Goal: Information Seeking & Learning: Learn about a topic

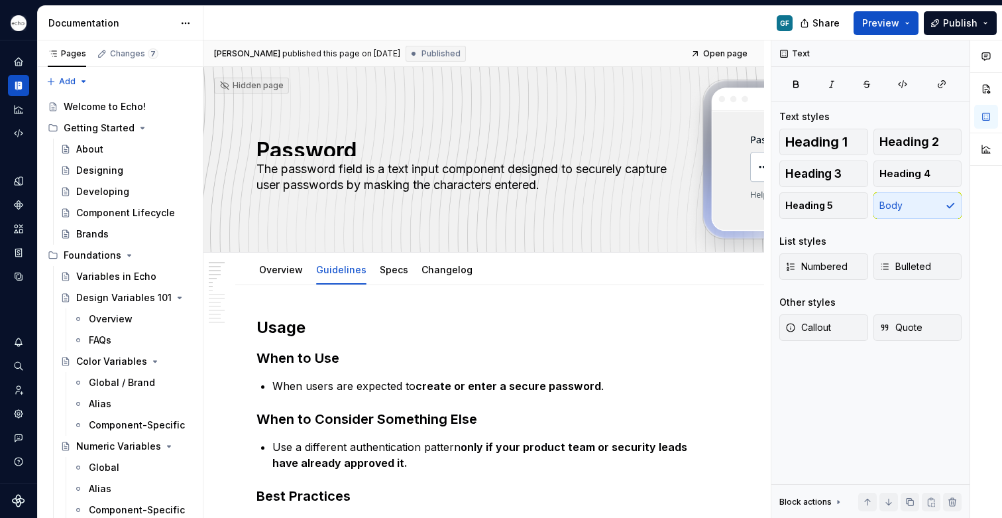
scroll to position [270, 0]
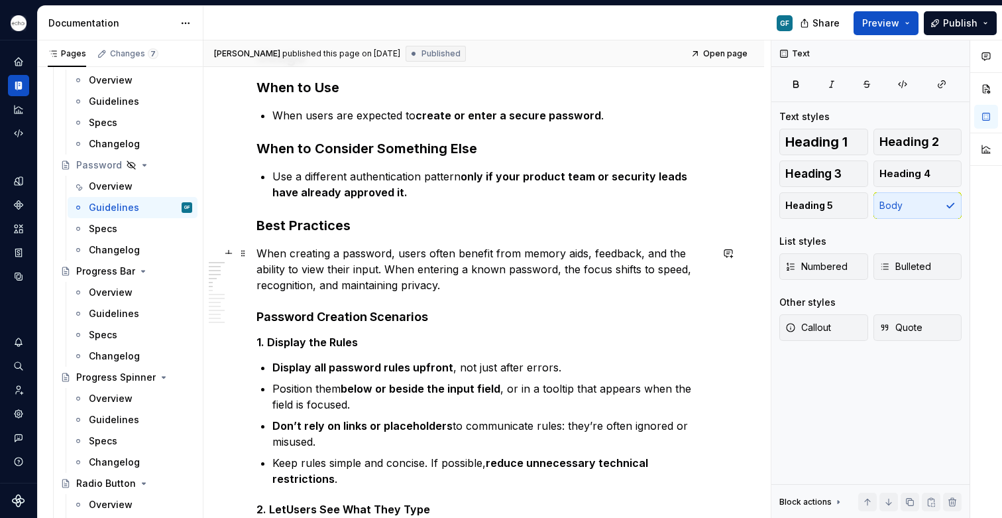
click at [386, 271] on p "When creating a password, users often benefit from memory aids, feedback, and t…" at bounding box center [484, 269] width 455 height 48
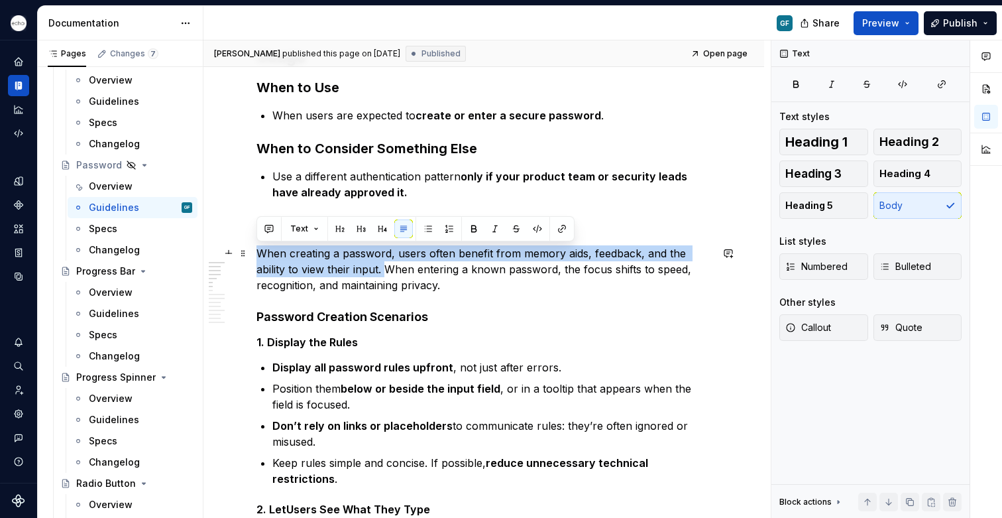
drag, startPoint x: 386, startPoint y: 271, endPoint x: 253, endPoint y: 253, distance: 134.4
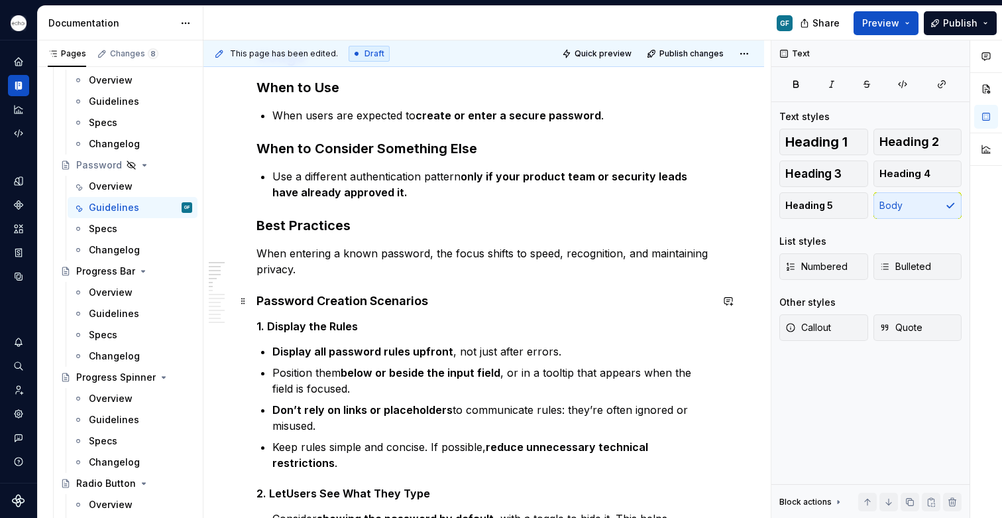
click at [439, 305] on h4 "Password Creation Scenarios" at bounding box center [484, 301] width 455 height 16
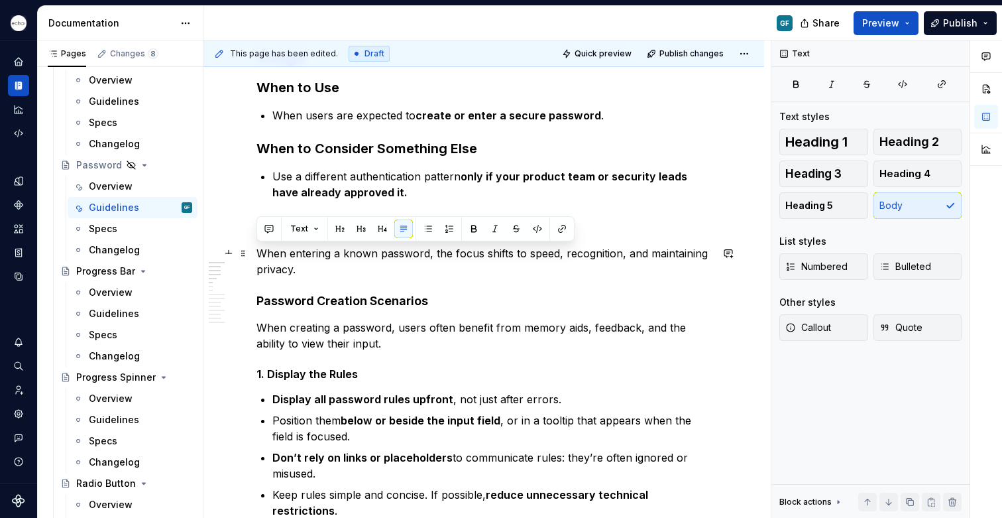
drag, startPoint x: 310, startPoint y: 266, endPoint x: 254, endPoint y: 253, distance: 57.9
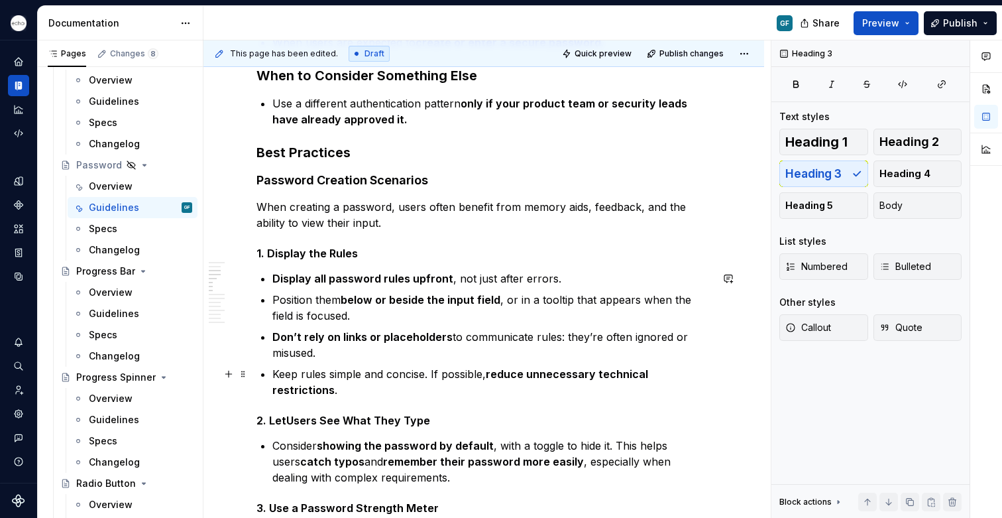
scroll to position [331, 0]
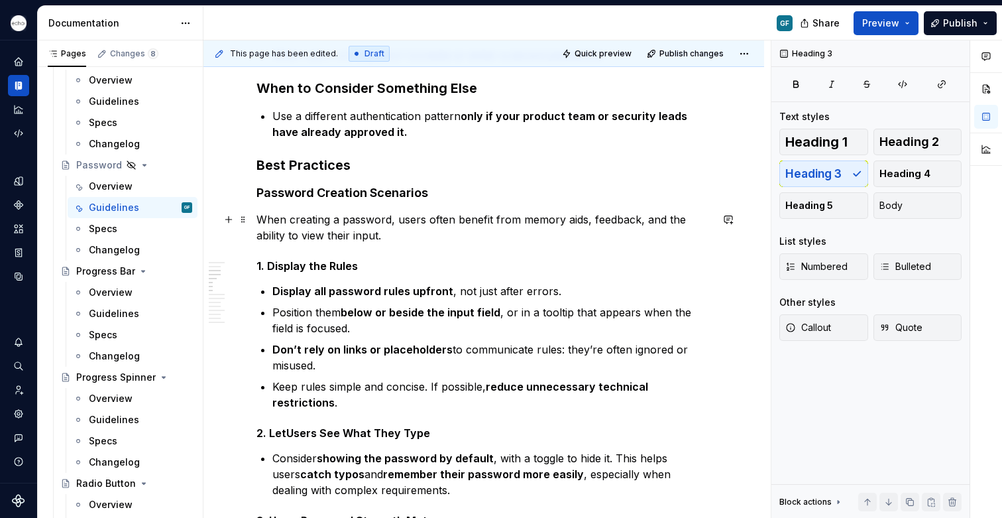
click at [384, 241] on p "When creating a password, users often benefit from memory aids, feedback, and t…" at bounding box center [484, 227] width 455 height 32
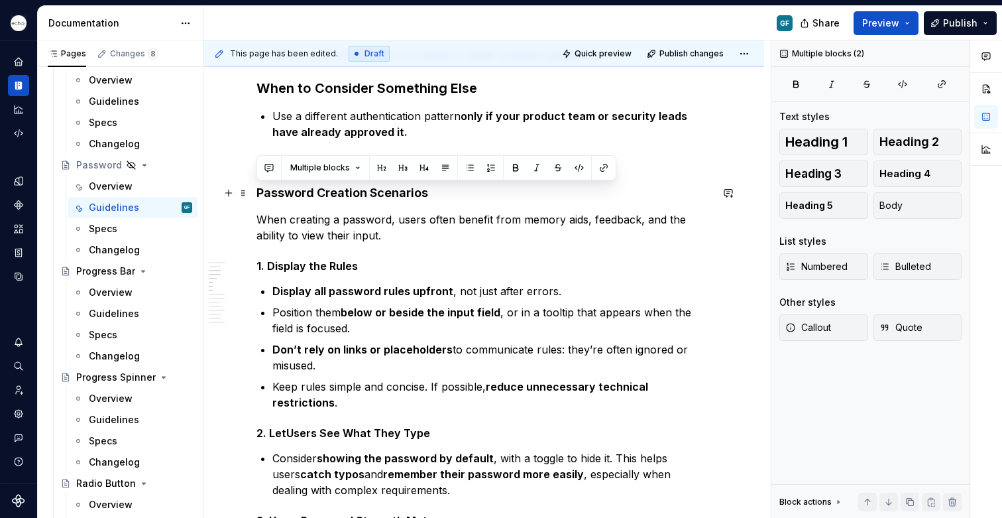
drag, startPoint x: 382, startPoint y: 231, endPoint x: 256, endPoint y: 197, distance: 130.6
click at [420, 230] on p "When creating a password, users often benefit from memory aids, feedback, and t…" at bounding box center [484, 227] width 455 height 32
click at [407, 235] on p "When creating a password, users often benefit from memory aids, feedback, and t…" at bounding box center [484, 227] width 455 height 32
click at [406, 237] on p "When creating a password, users often benefit from memory aids, feedback, and t…" at bounding box center [484, 227] width 455 height 32
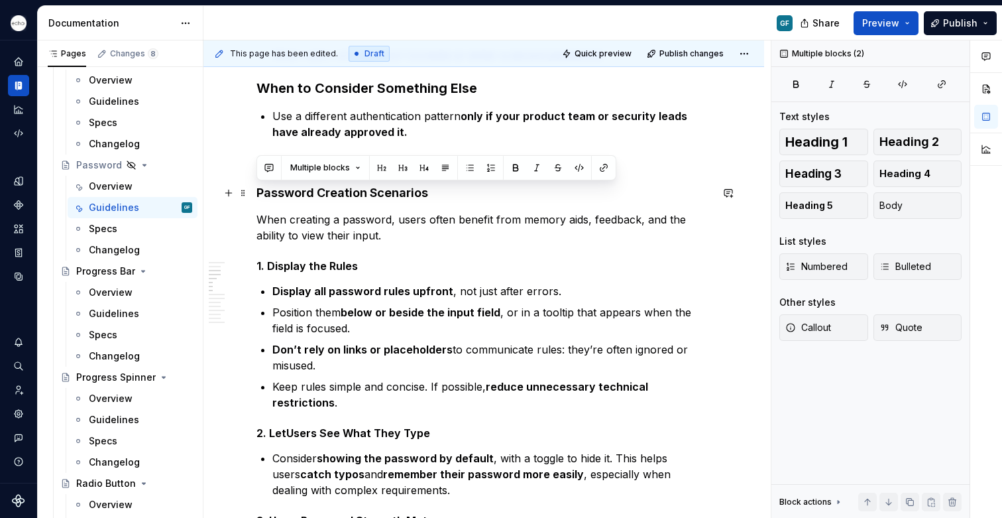
drag, startPoint x: 384, startPoint y: 240, endPoint x: 258, endPoint y: 196, distance: 134.2
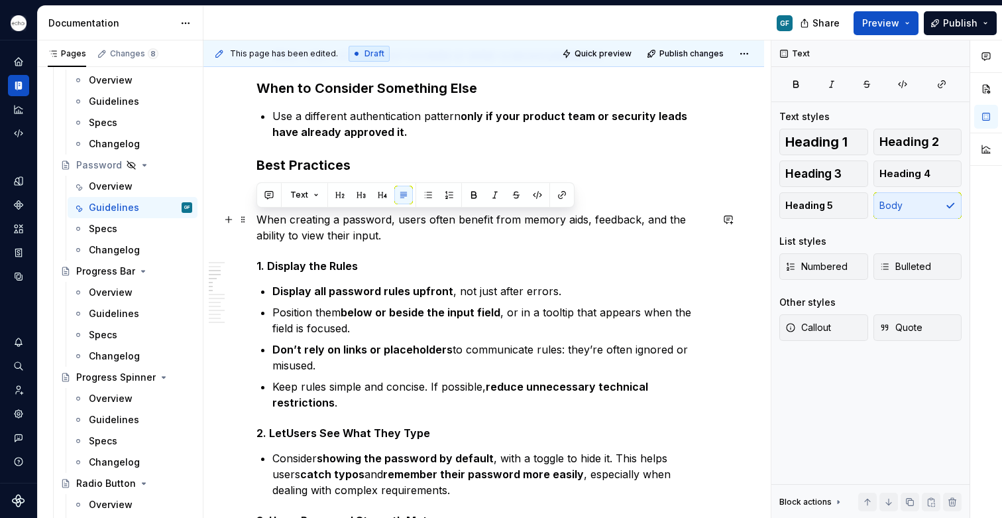
drag, startPoint x: 389, startPoint y: 235, endPoint x: 258, endPoint y: 219, distance: 131.6
click at [258, 219] on p "When creating a password, users often benefit from memory aids, feedback, and t…" at bounding box center [484, 227] width 455 height 32
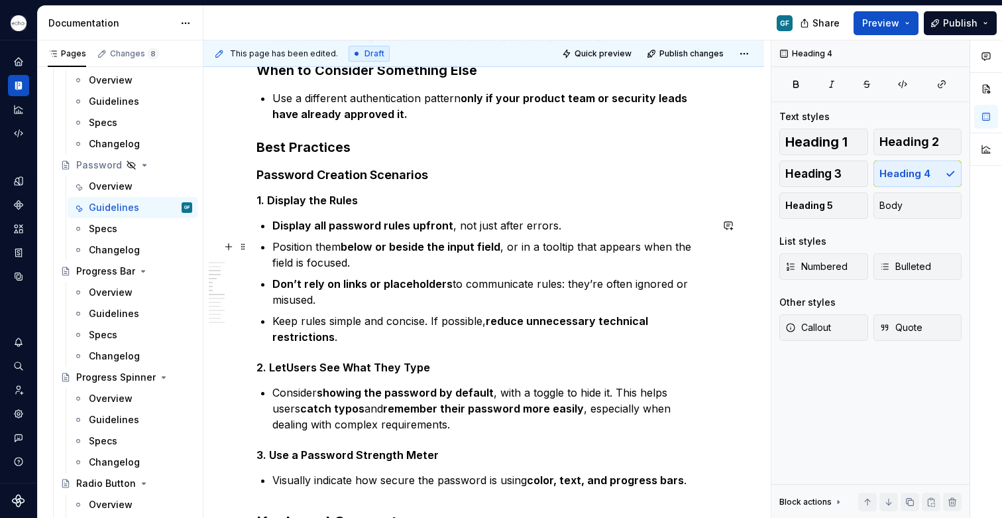
scroll to position [329, 0]
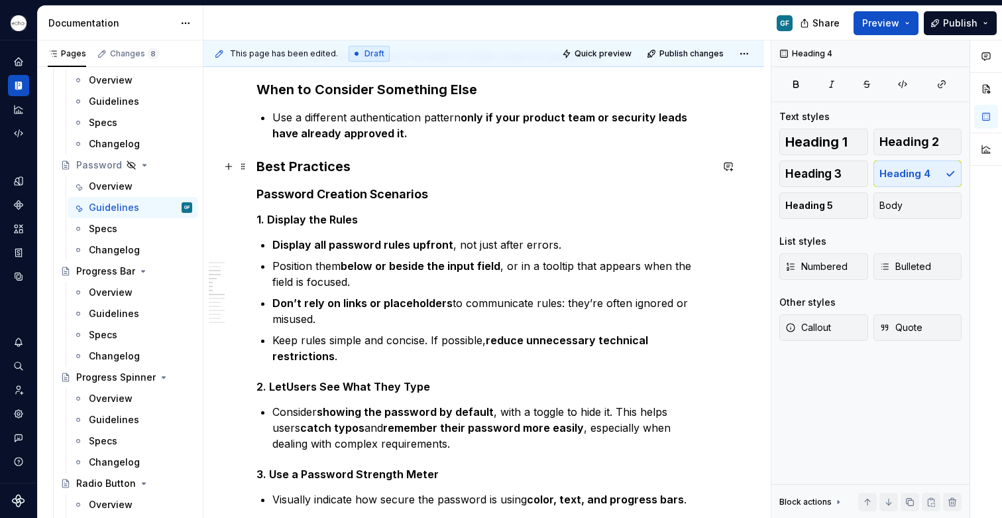
click at [356, 167] on h3 "Best Practices" at bounding box center [484, 166] width 455 height 19
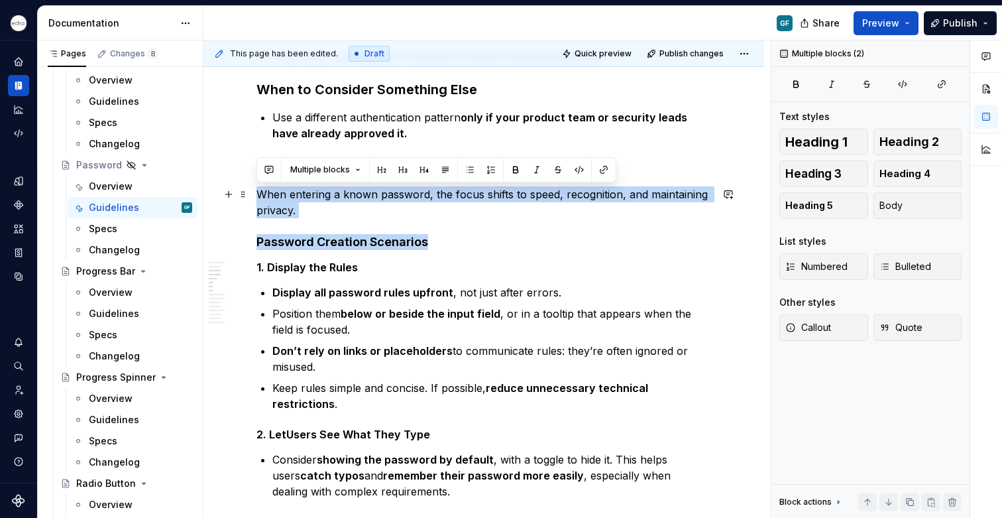
drag, startPoint x: 435, startPoint y: 245, endPoint x: 336, endPoint y: 213, distance: 104.2
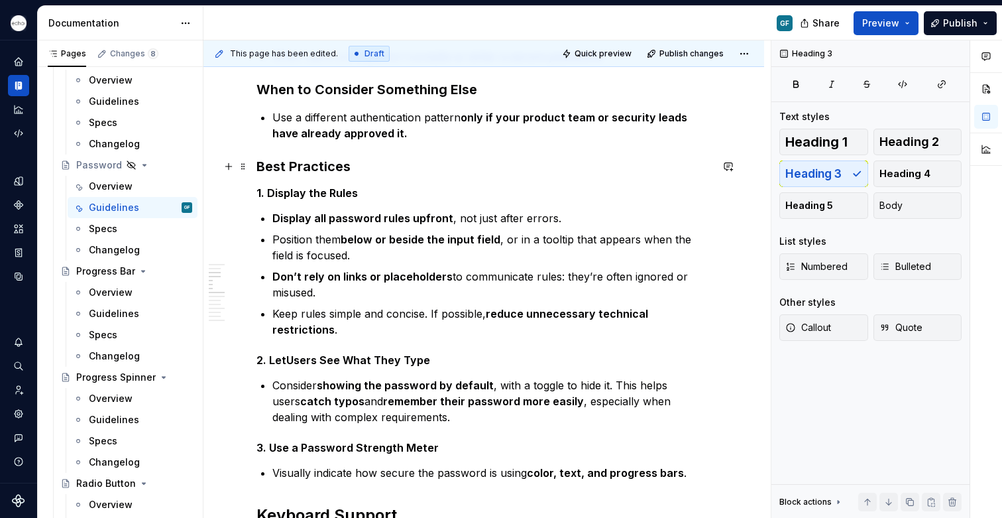
click at [300, 166] on h3 "Best Practices" at bounding box center [484, 166] width 455 height 19
click at [304, 194] on h5 "1. Display the Rules" at bounding box center [484, 192] width 455 height 13
click at [886, 172] on span "Heading 4" at bounding box center [905, 173] width 51 height 13
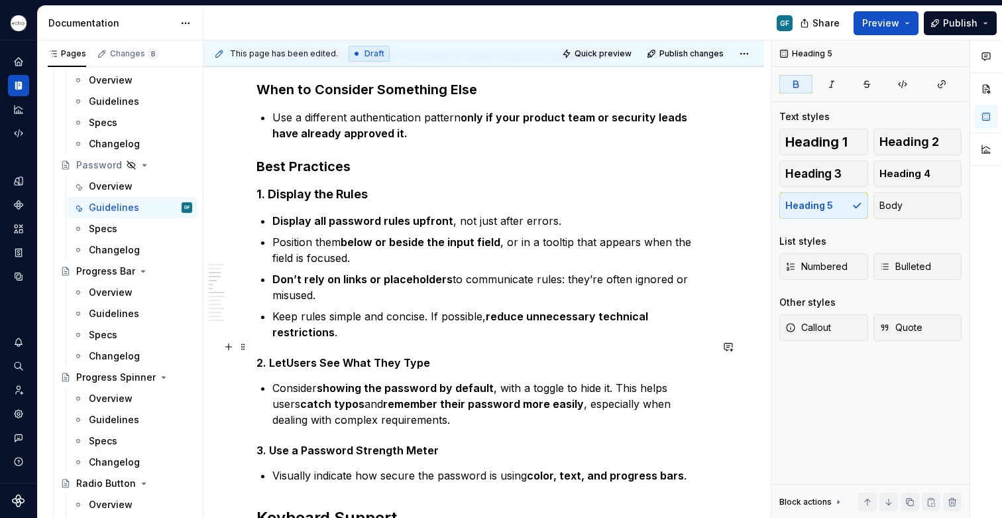
click at [317, 356] on strong "Users See What They Type" at bounding box center [358, 362] width 144 height 13
click at [901, 167] on span "Heading 4" at bounding box center [905, 173] width 51 height 13
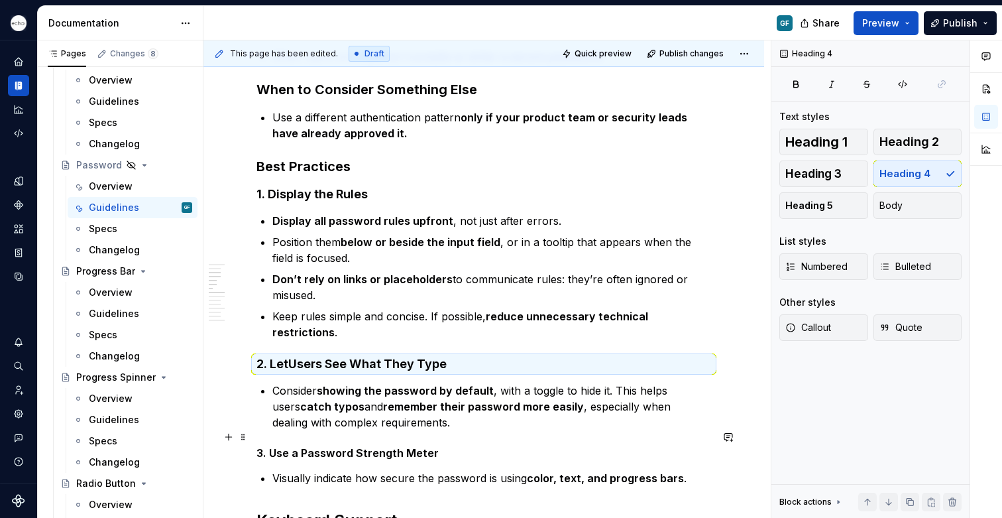
click at [286, 446] on strong "3. Use a Password Strength Meter" at bounding box center [348, 452] width 182 height 13
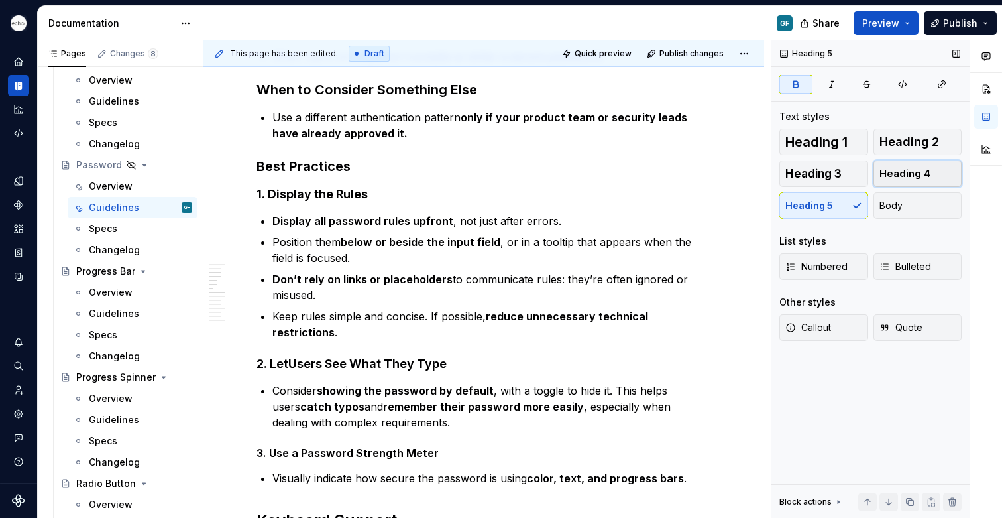
click at [932, 176] on button "Heading 4" at bounding box center [918, 173] width 89 height 27
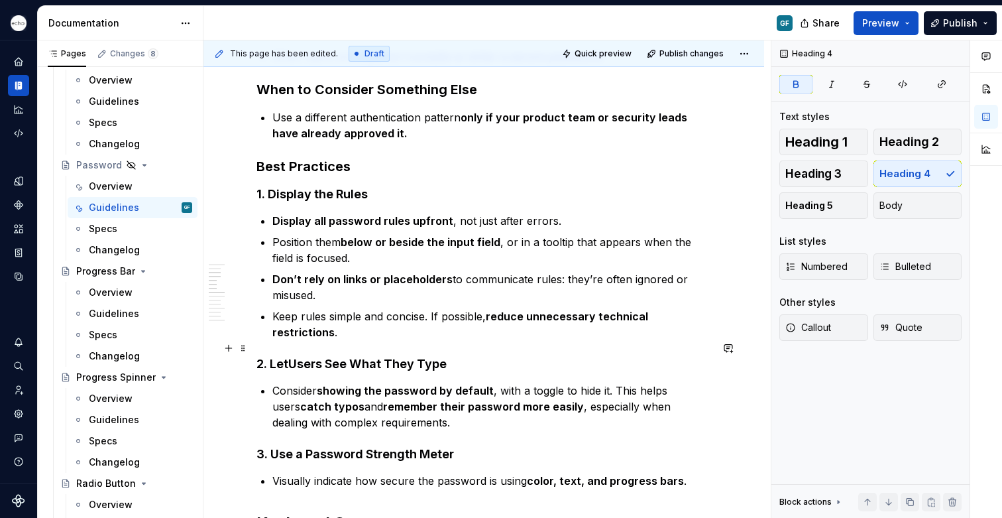
click at [345, 357] on strong "Users See What They Type" at bounding box center [367, 364] width 158 height 14
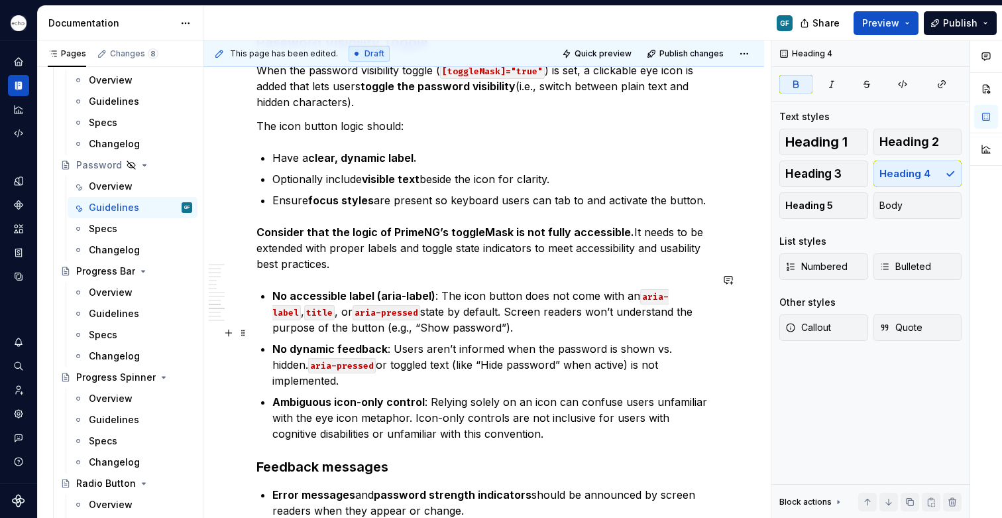
scroll to position [1049, 0]
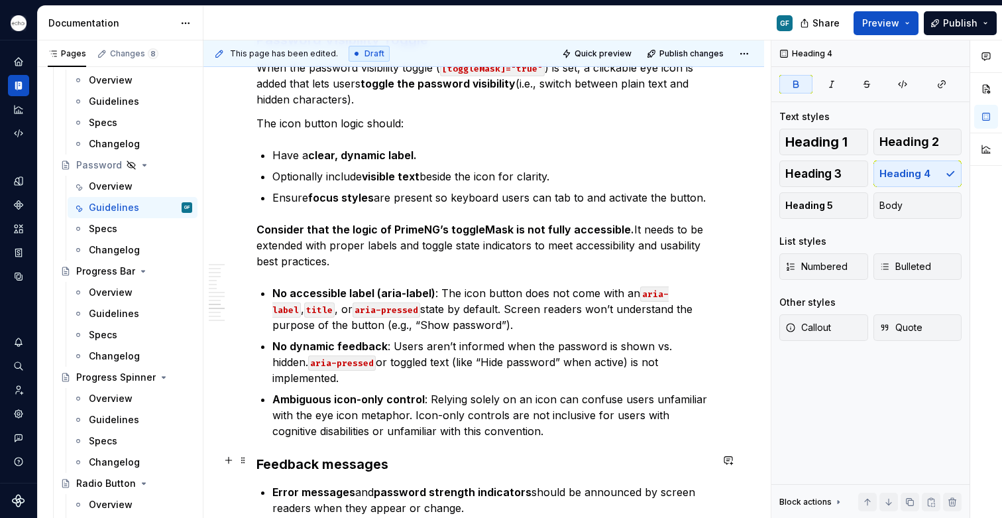
click at [414, 502] on div "Usage When to Use When users are expected to create or enter a secure password …" at bounding box center [484, 142] width 455 height 1748
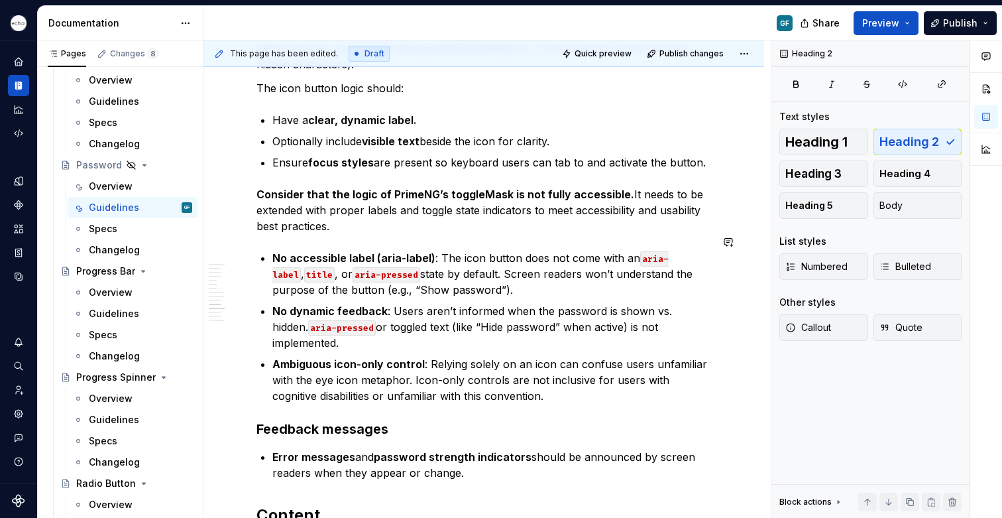
scroll to position [1087, 0]
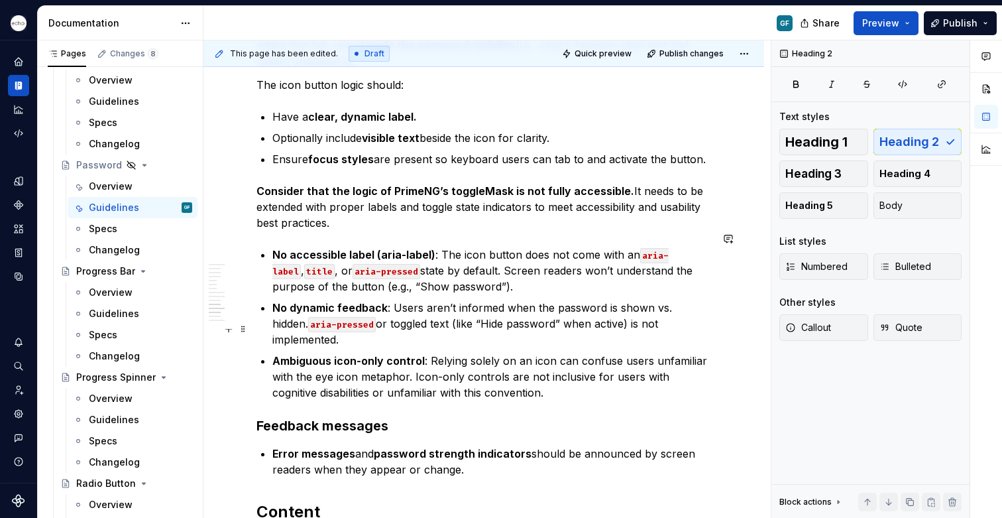
click at [476, 353] on p "Ambiguous icon-only control : Relying solely on an icon can confuse users unfam…" at bounding box center [491, 377] width 439 height 48
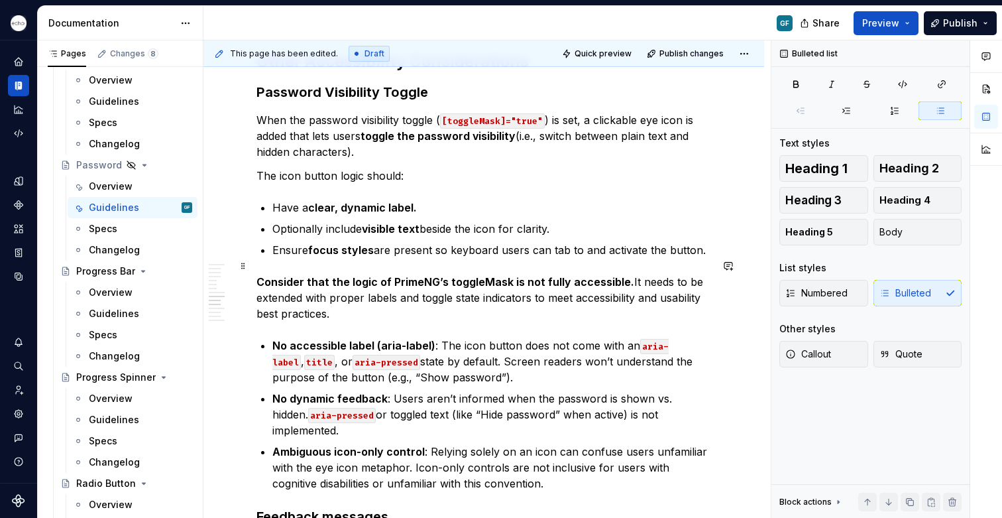
scroll to position [963, 0]
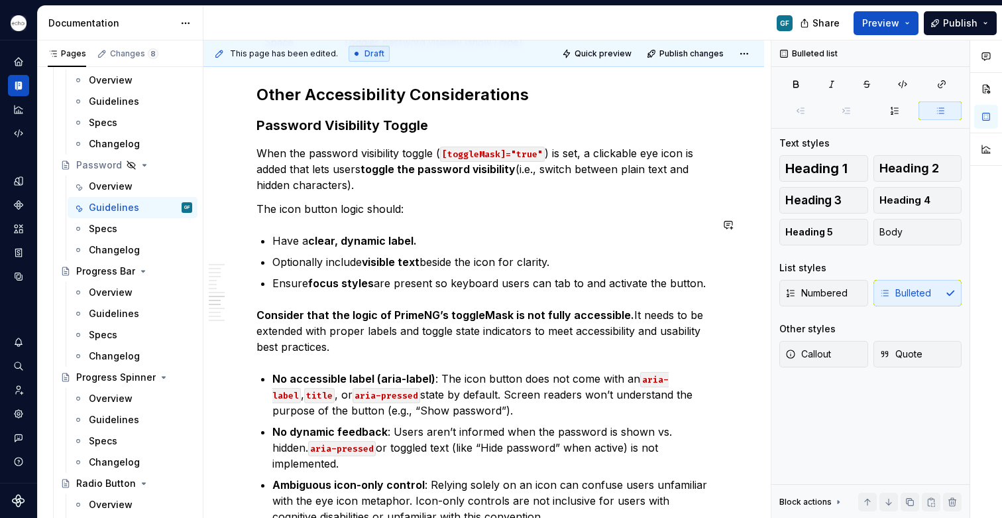
click at [274, 202] on div "Usage When to Use When users are expected to create or enter a secure password …" at bounding box center [484, 228] width 455 height 1748
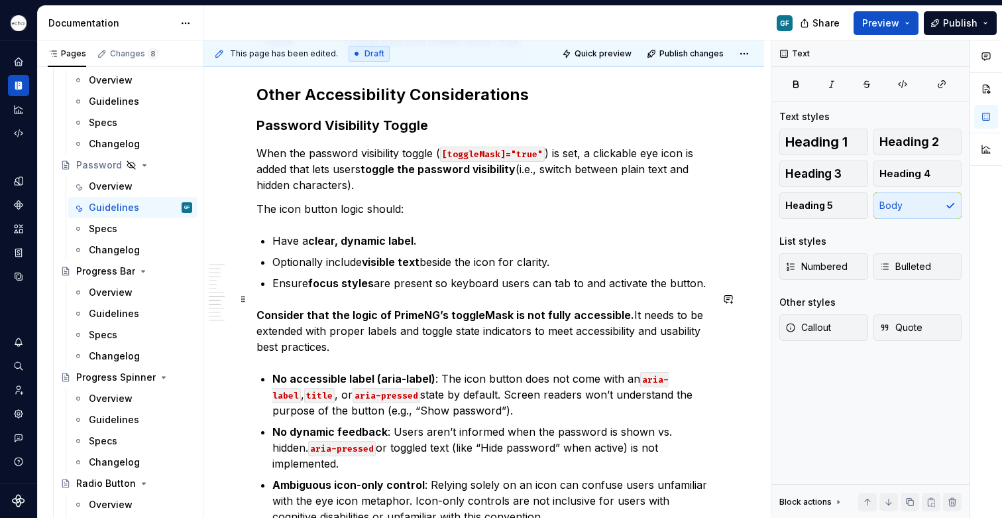
click at [353, 329] on p "Consider that the logic of PrimeNG’s toggleMask is not fully accessible. It nee…" at bounding box center [484, 331] width 455 height 48
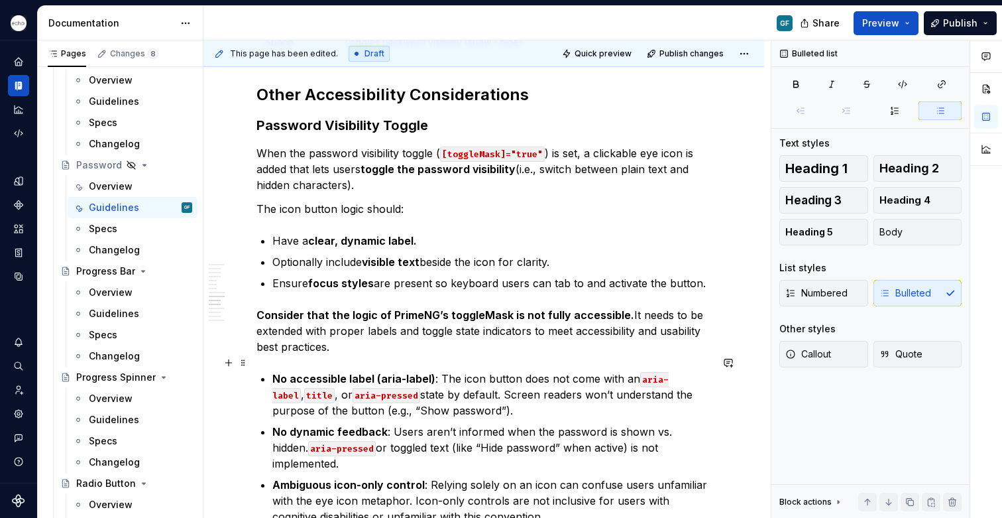
click at [565, 371] on p "No accessible label (aria-label) : The icon button does not come with an aria-l…" at bounding box center [491, 395] width 439 height 48
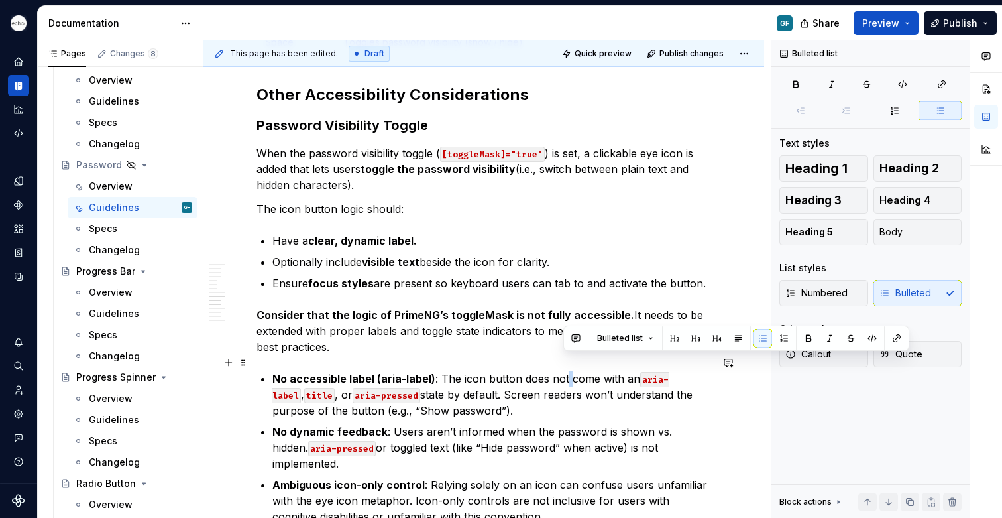
click at [564, 371] on p "No accessible label (aria-label) : The icon button does not come with an aria-l…" at bounding box center [491, 395] width 439 height 48
click at [559, 371] on p "No accessible label (aria-label) : The icon button does not come with an aria-l…" at bounding box center [491, 395] width 439 height 48
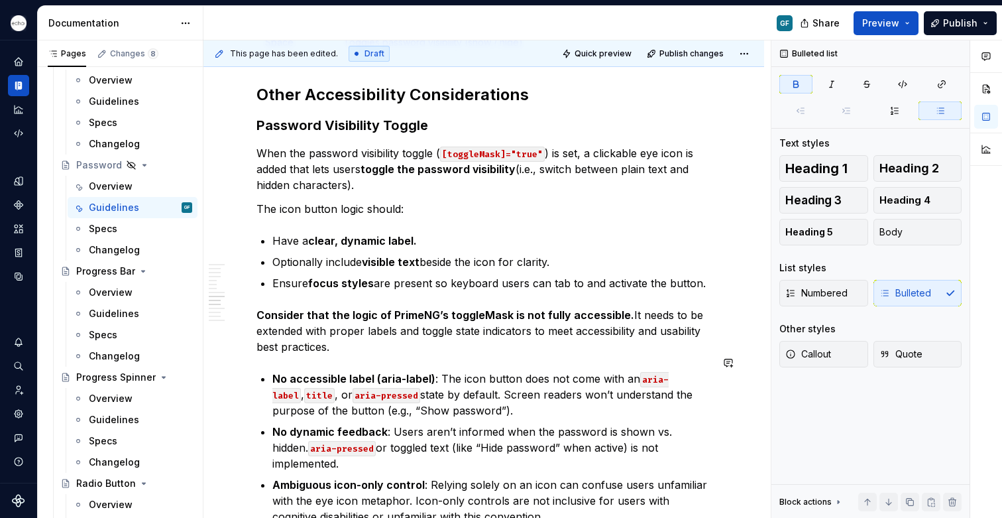
click at [280, 345] on div "Usage When to Use When users are expected to create or enter a secure password …" at bounding box center [484, 228] width 455 height 1748
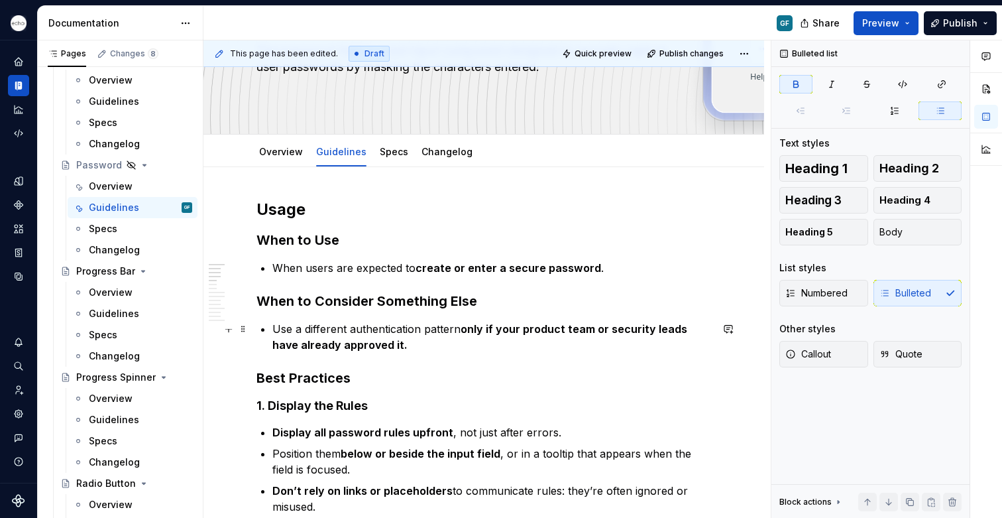
scroll to position [117, 0]
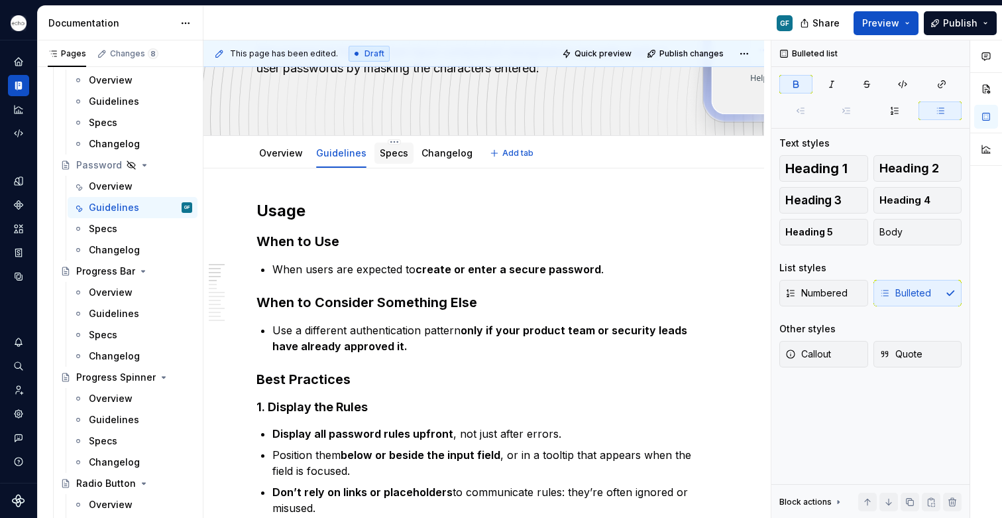
click at [392, 154] on link "Specs" at bounding box center [394, 152] width 29 height 11
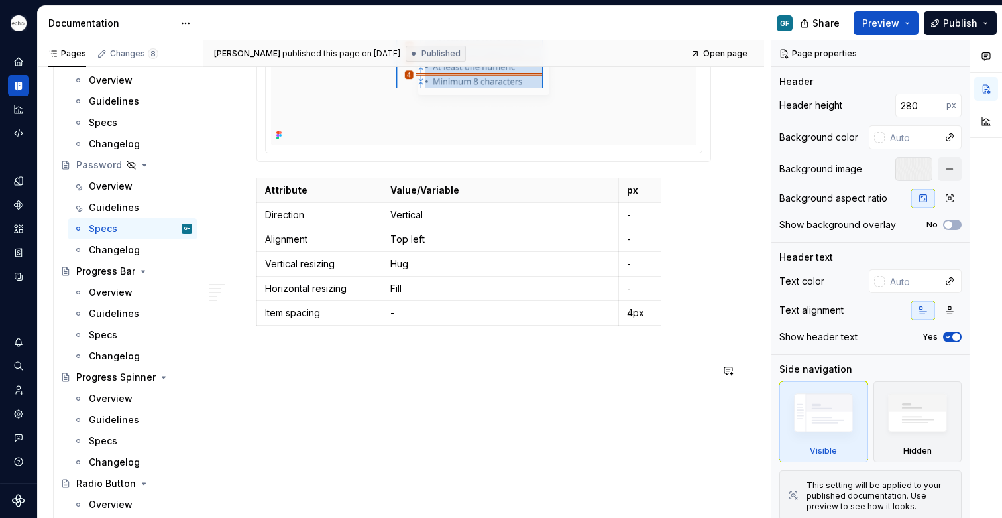
scroll to position [3779, 0]
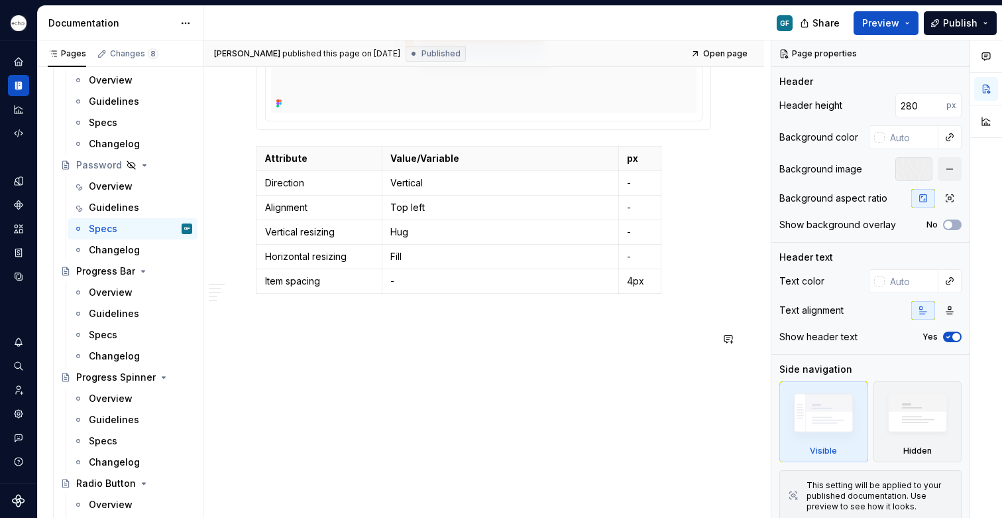
click at [324, 367] on div "[PERSON_NAME] published this page on [DATE] Published Open page Hidden page Pas…" at bounding box center [486, 279] width 567 height 478
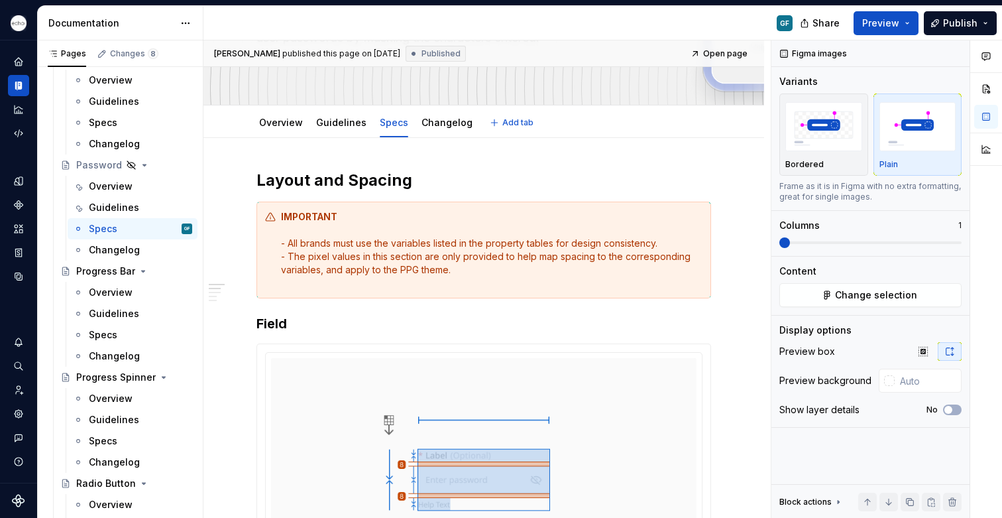
scroll to position [0, 0]
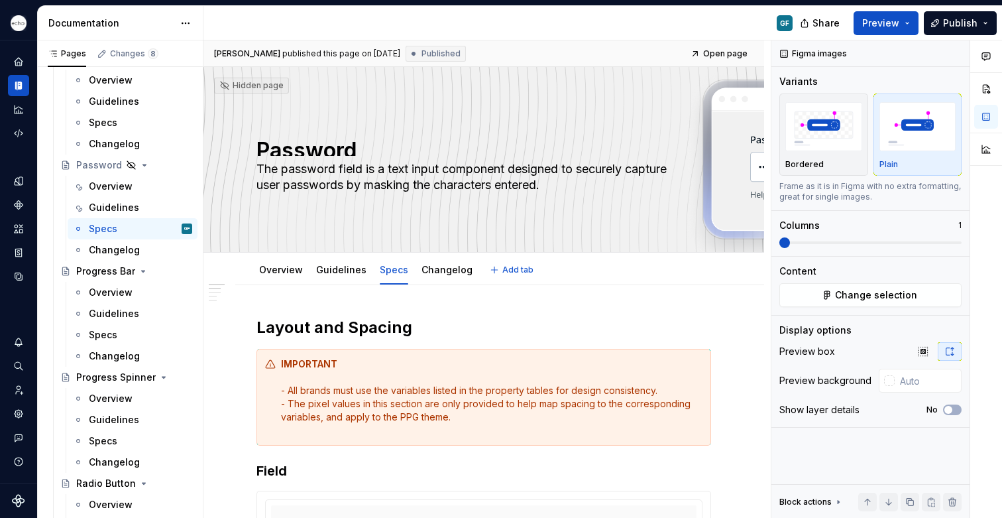
type textarea "*"
click at [425, 334] on h2 "Layout and Spacing" at bounding box center [484, 327] width 455 height 21
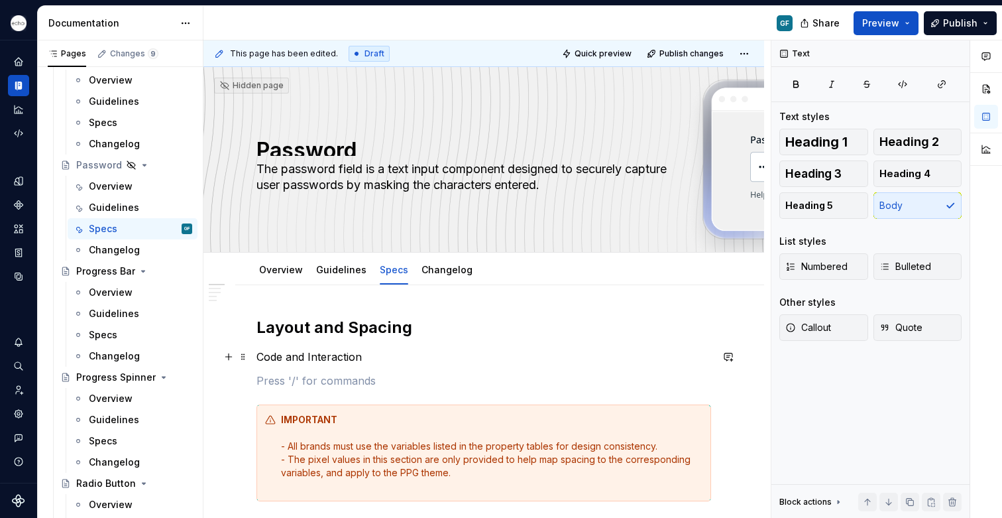
click at [339, 360] on p "Code and Interaction" at bounding box center [484, 357] width 455 height 16
click at [339, 355] on p "Code and Interaction" at bounding box center [484, 357] width 455 height 16
click at [799, 170] on span "Heading 3" at bounding box center [813, 173] width 56 height 13
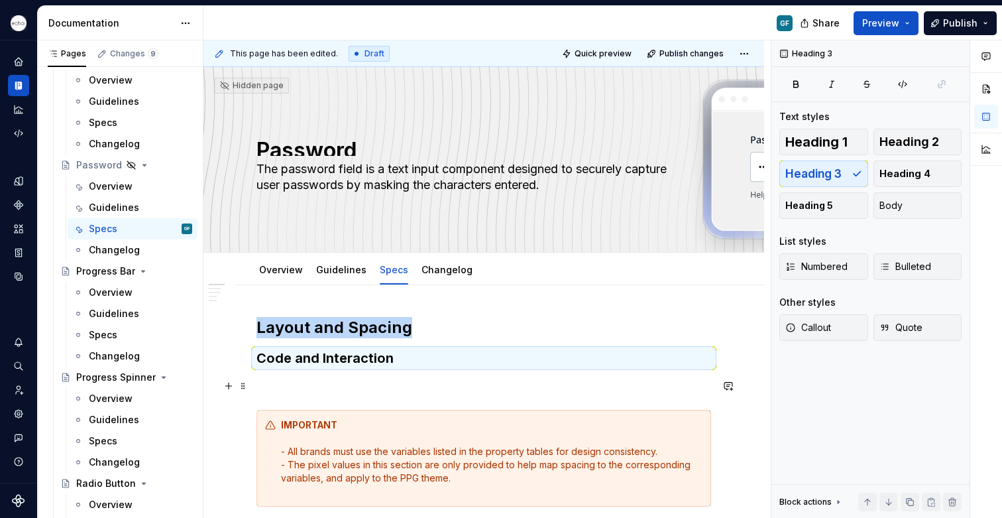
click at [269, 388] on p at bounding box center [484, 386] width 455 height 16
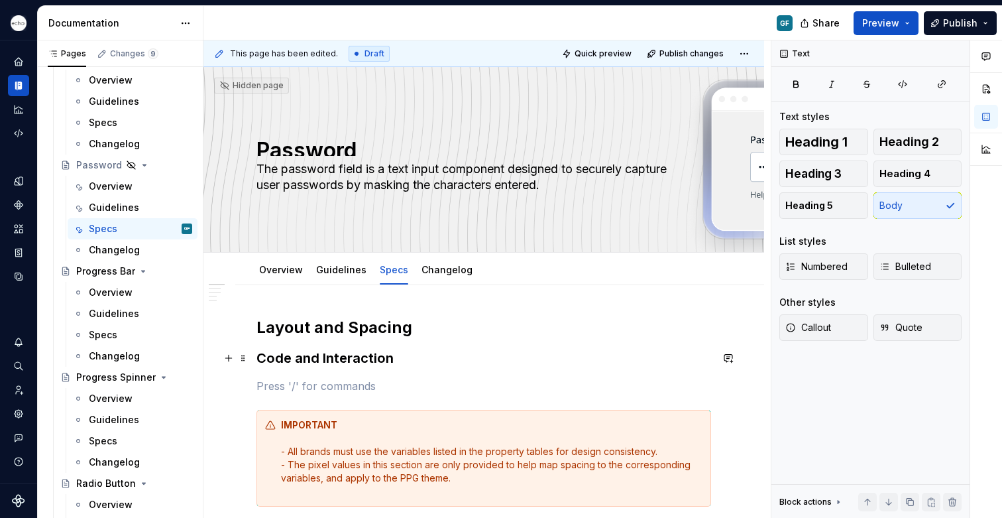
click at [374, 357] on h3 "Code and Interaction" at bounding box center [484, 358] width 455 height 19
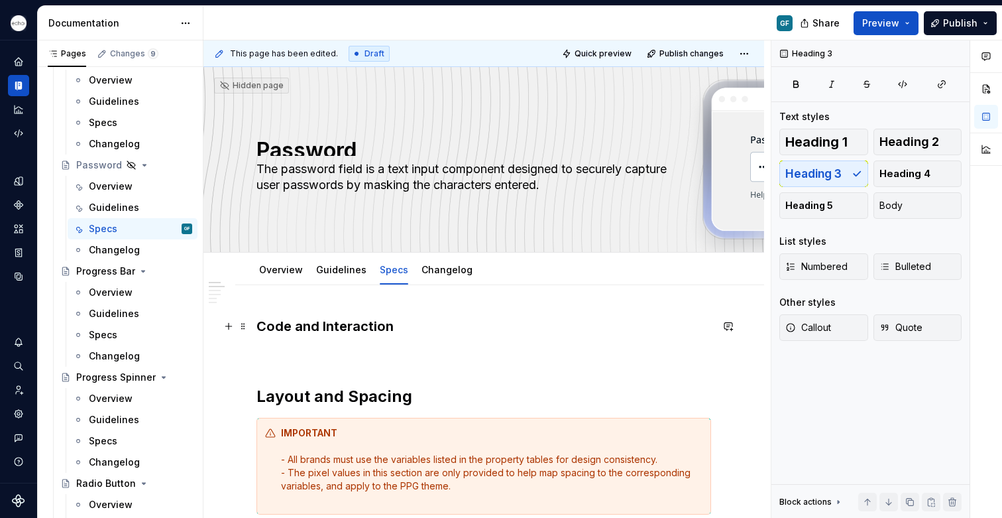
click at [263, 329] on h3 "Code and Interaction" at bounding box center [484, 326] width 455 height 19
click at [904, 143] on span "Heading 2" at bounding box center [910, 141] width 60 height 13
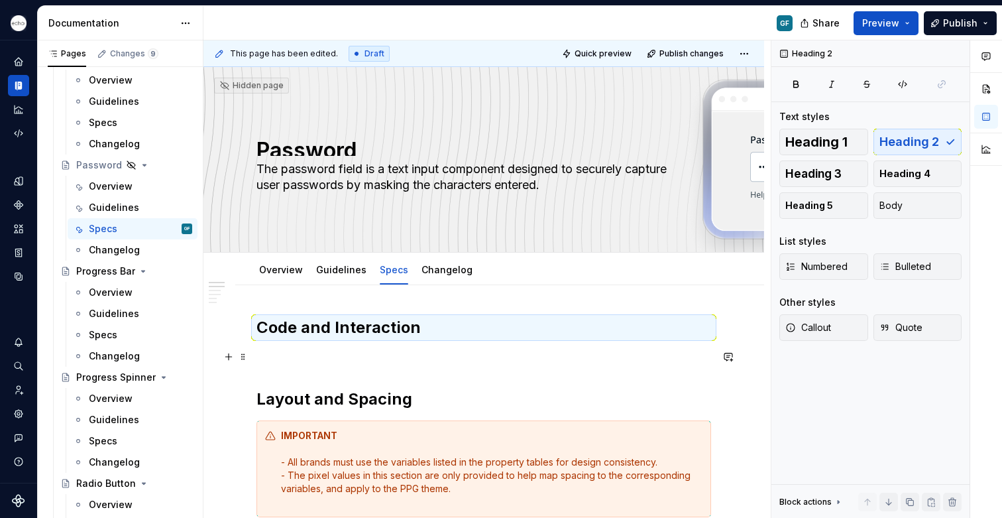
click at [304, 349] on p at bounding box center [484, 357] width 455 height 16
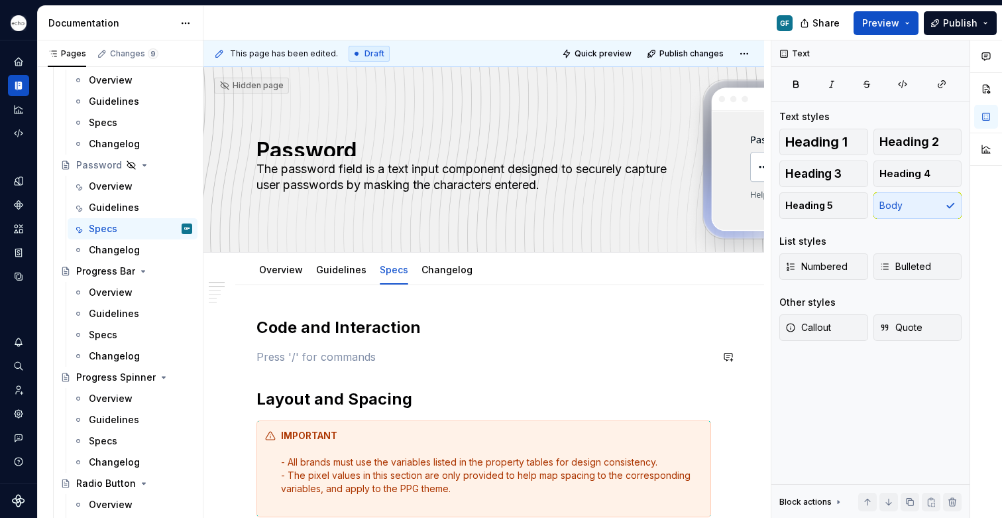
click at [282, 351] on p at bounding box center [484, 357] width 455 height 16
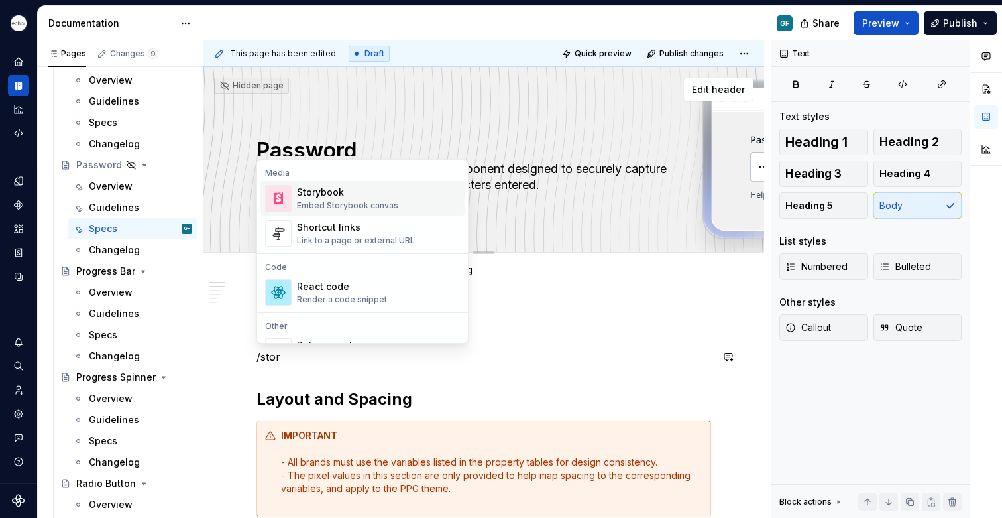
click at [355, 192] on div "Storybook" at bounding box center [347, 192] width 101 height 13
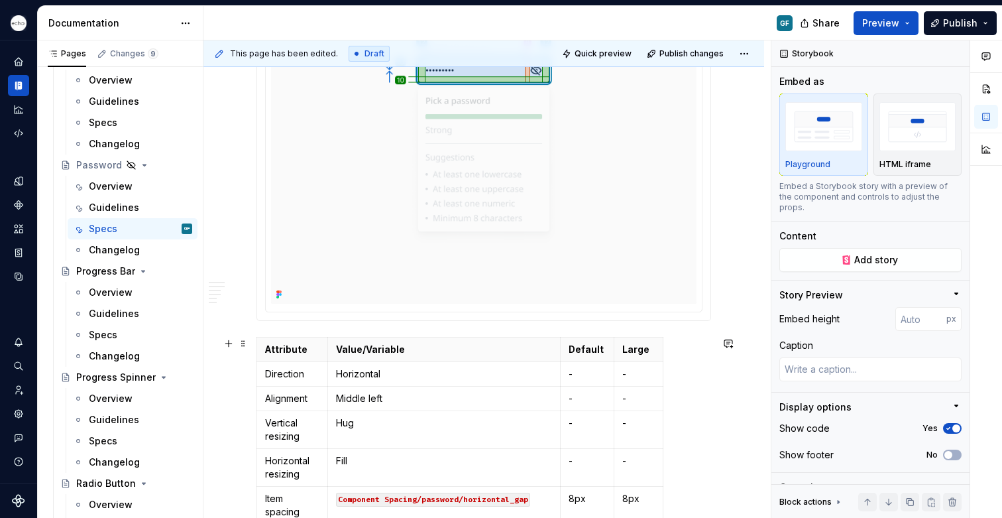
scroll to position [1145, 0]
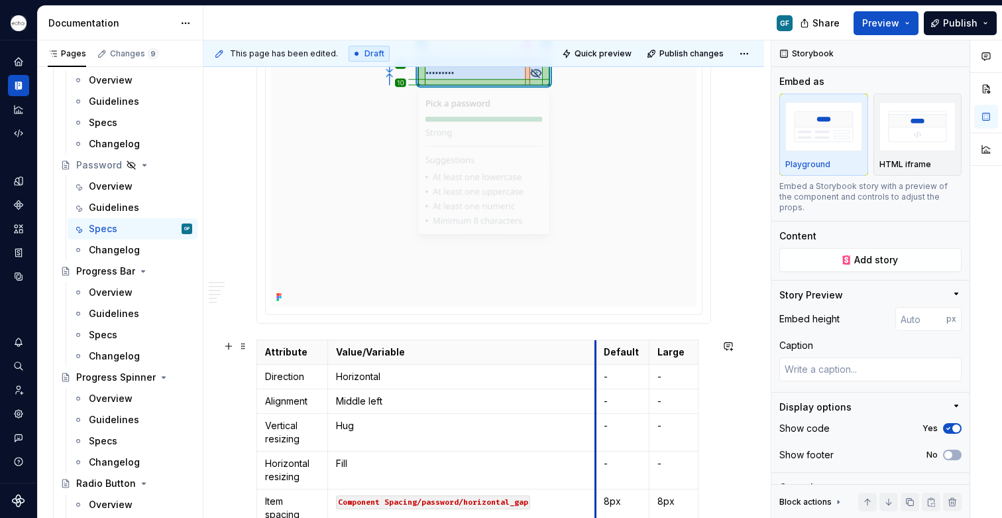
drag, startPoint x: 560, startPoint y: 378, endPoint x: 595, endPoint y: 375, distance: 35.3
click at [596, 375] on td "-" at bounding box center [623, 377] width 54 height 25
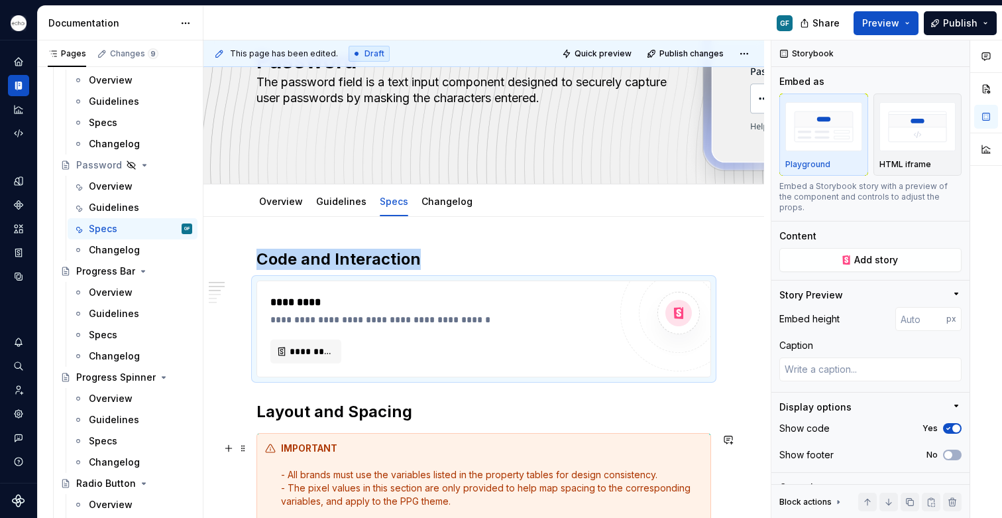
scroll to position [0, 0]
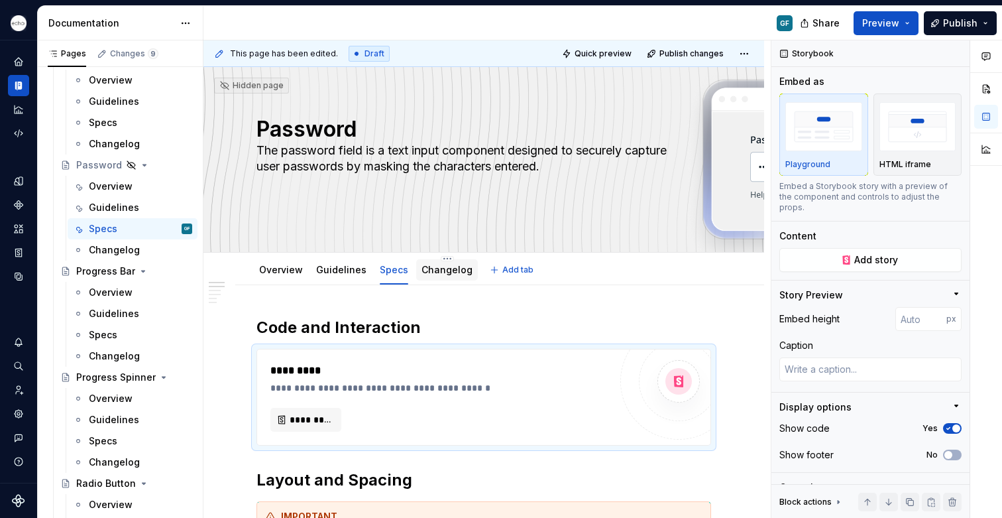
click at [445, 278] on div "Changelog" at bounding box center [447, 269] width 62 height 21
click at [443, 272] on link "Changelog" at bounding box center [447, 269] width 51 height 11
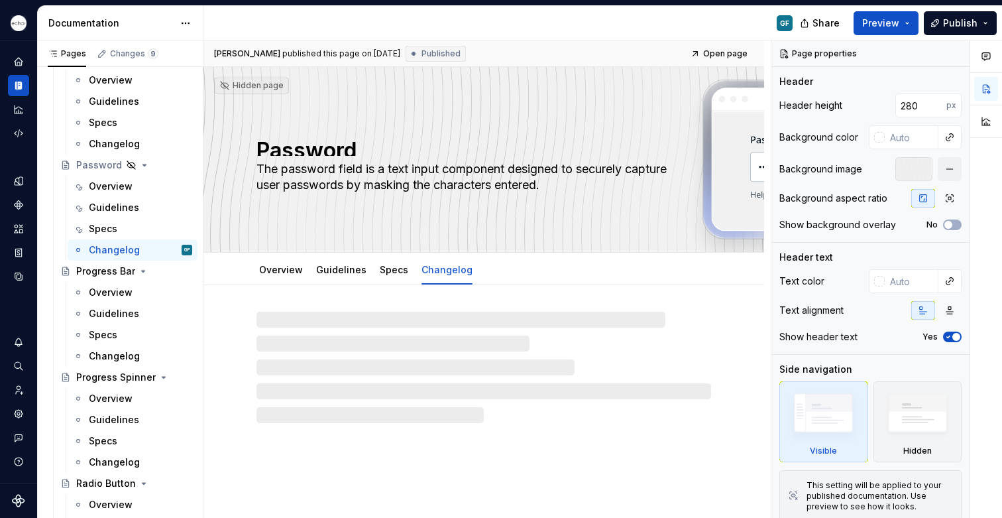
type textarea "*"
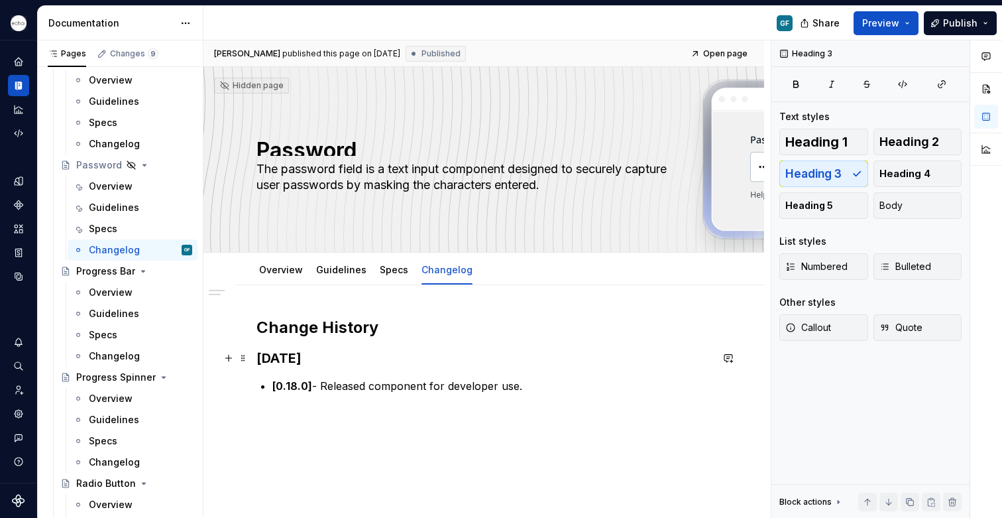
click at [285, 358] on h3 "[DATE]" at bounding box center [484, 358] width 455 height 19
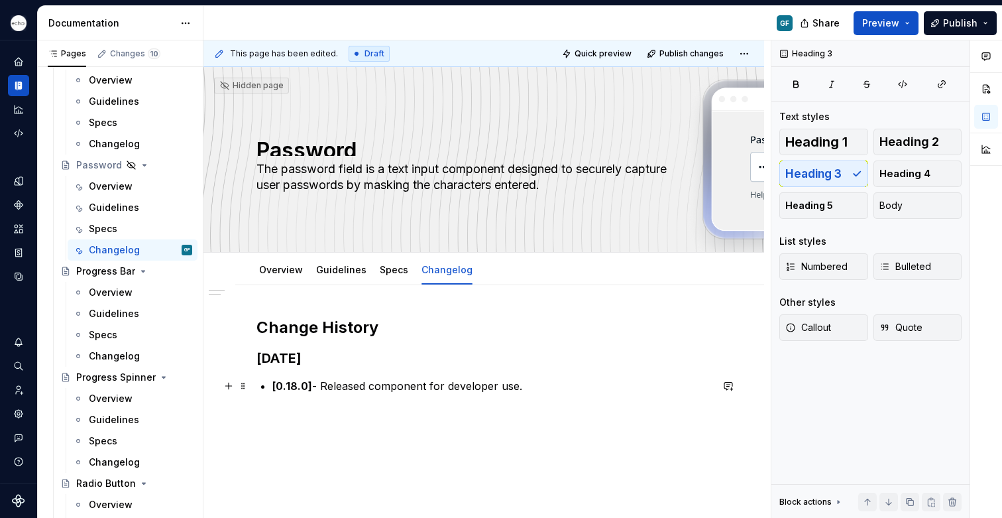
click at [538, 386] on p "[0.18.0] - Released component for developer use." at bounding box center [491, 386] width 439 height 16
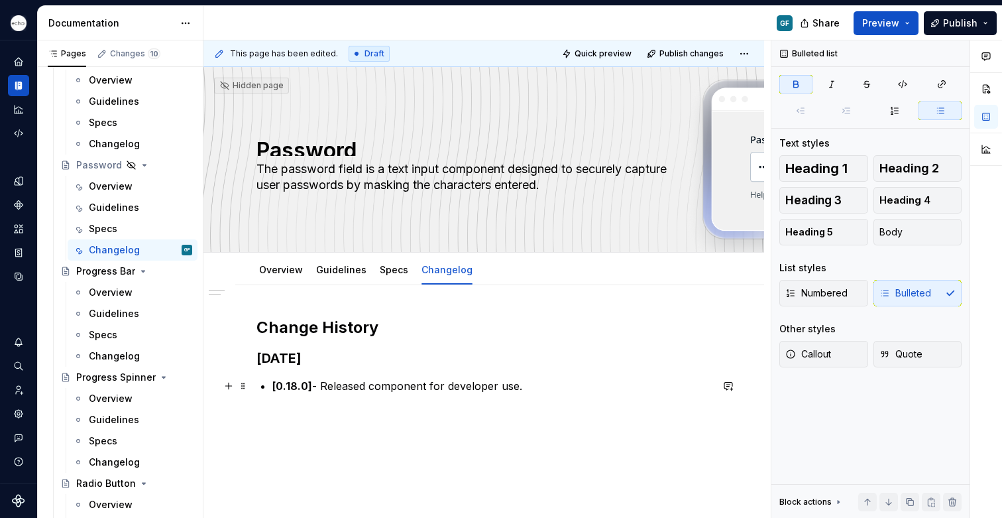
click at [296, 388] on strong "[0.18.0]" at bounding box center [292, 385] width 40 height 13
click at [282, 389] on strong "[0.18.0]" at bounding box center [292, 385] width 40 height 13
click at [293, 386] on strong "[1.18.0]" at bounding box center [290, 385] width 37 height 13
click at [396, 439] on div "Change History [DATE] [1.4.0] - Released component for developer use." at bounding box center [484, 379] width 455 height 125
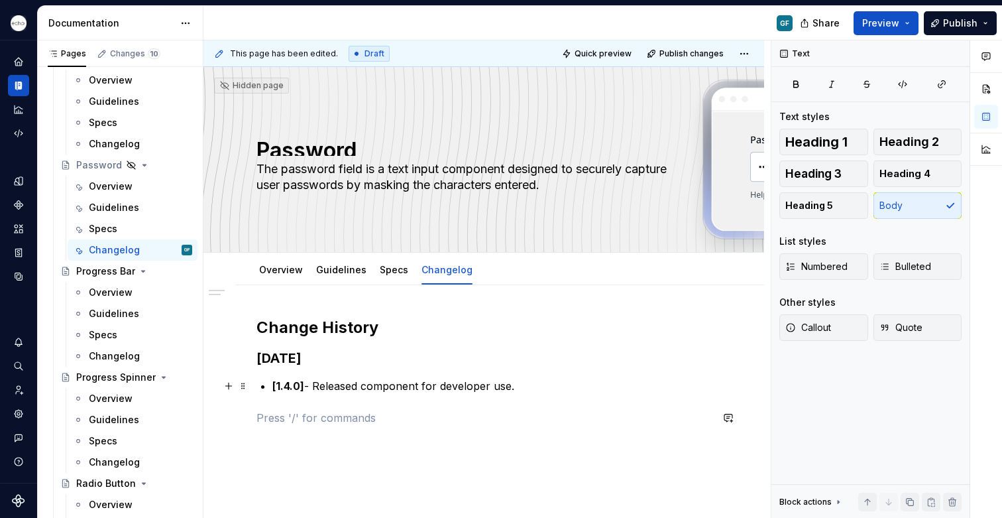
click at [506, 386] on p "[1.4.0] - Released component for developer use." at bounding box center [491, 386] width 439 height 16
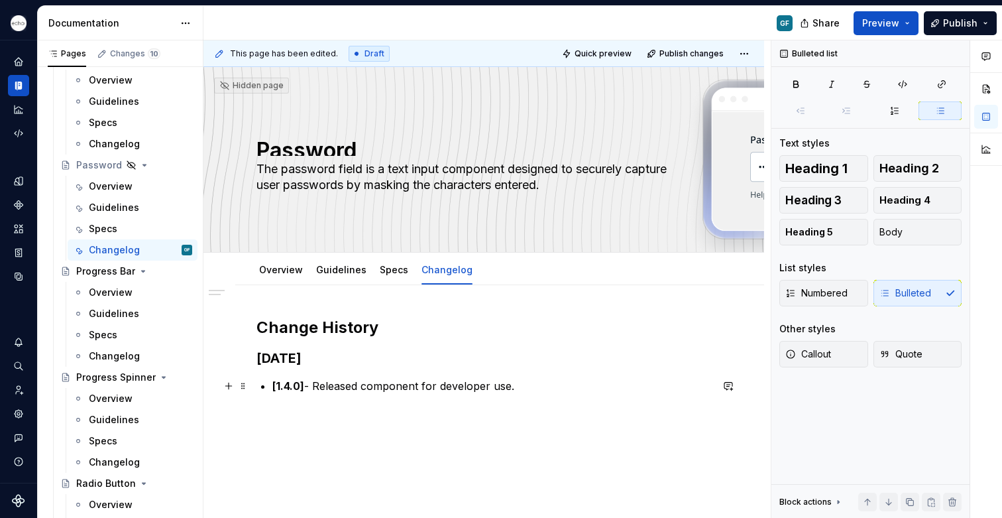
click at [534, 388] on p "[1.4.0] - Released component for developer use." at bounding box center [491, 386] width 439 height 16
click at [276, 270] on link "Overview" at bounding box center [281, 269] width 44 height 11
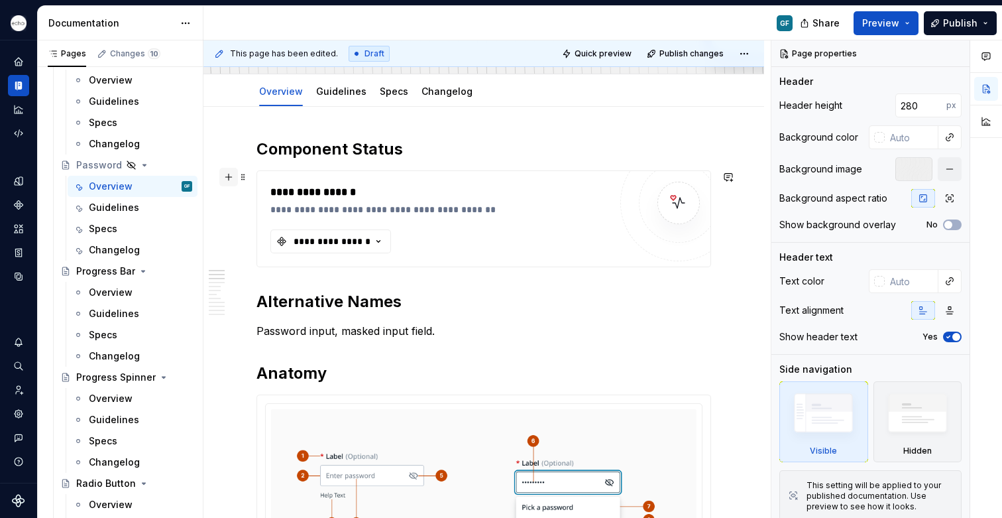
scroll to position [181, 0]
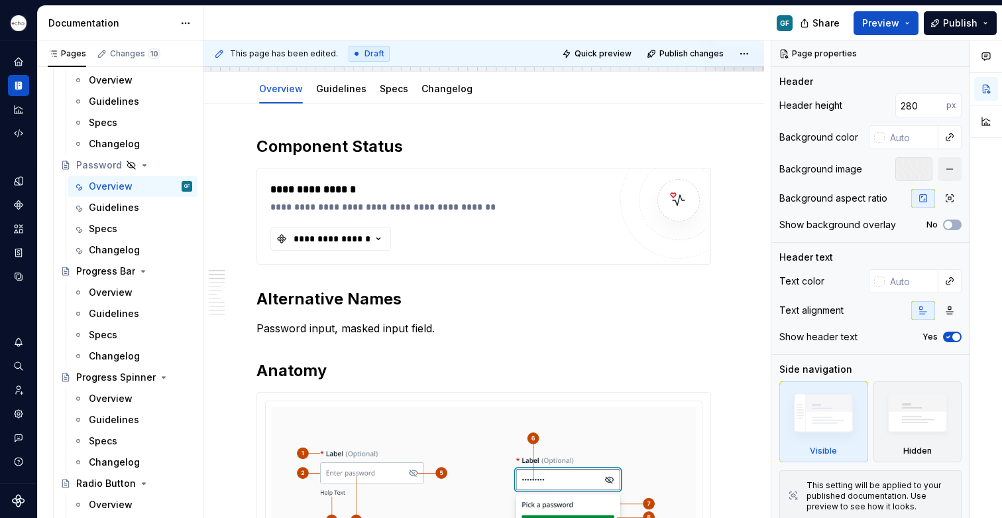
type textarea "*"
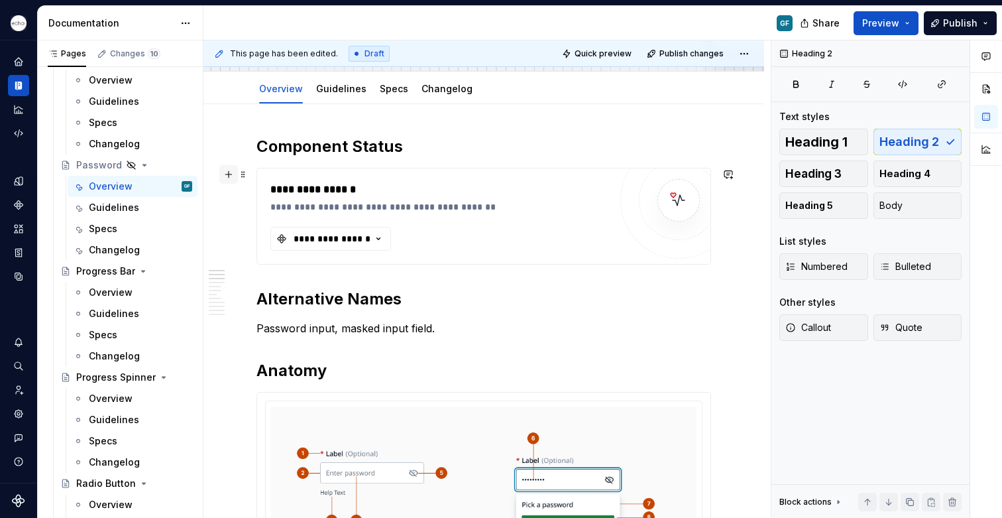
click at [227, 178] on button "button" at bounding box center [228, 174] width 19 height 19
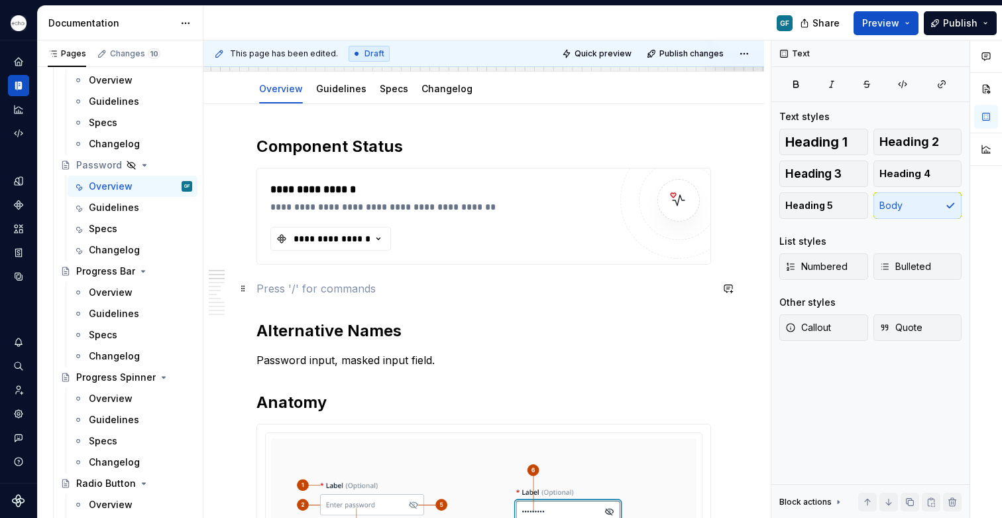
click at [268, 289] on p at bounding box center [484, 288] width 455 height 16
click at [258, 285] on p "We have found issues with the toggle mask eye icon focusability." at bounding box center [484, 288] width 455 height 16
click at [266, 289] on p "We have found issues with the toggle mask eye icon focusability." at bounding box center [484, 288] width 455 height 16
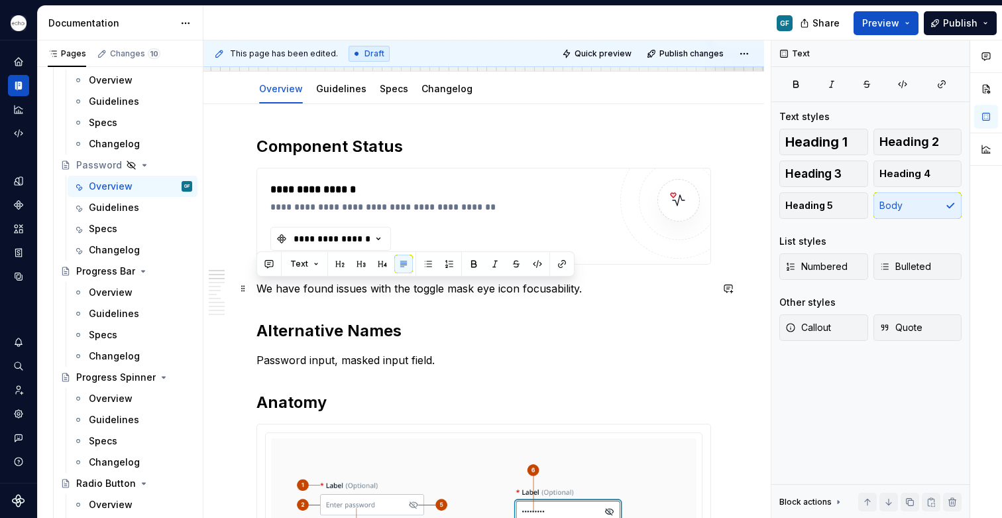
copy p "We have found issues with the toggle mask eye icon focusability."
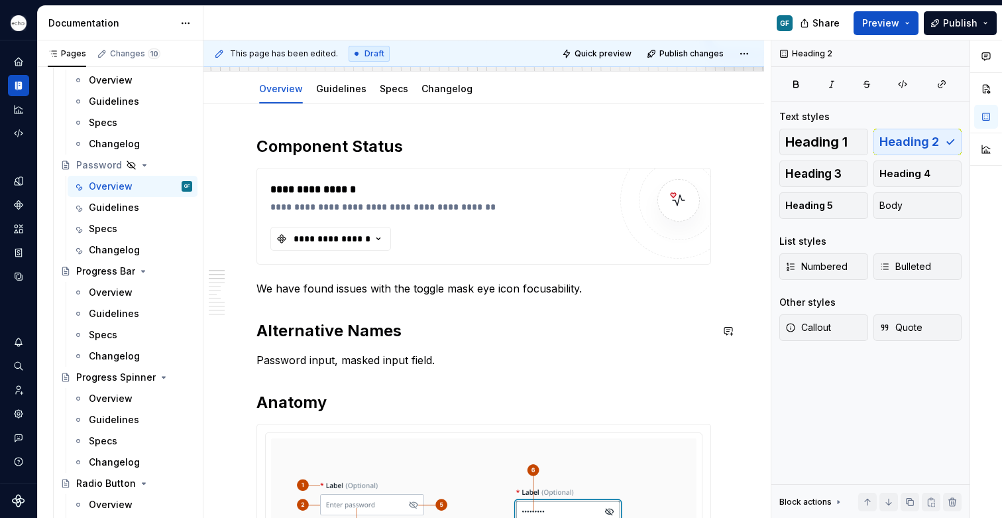
type textarea "*"
